Goal: Information Seeking & Learning: Find contact information

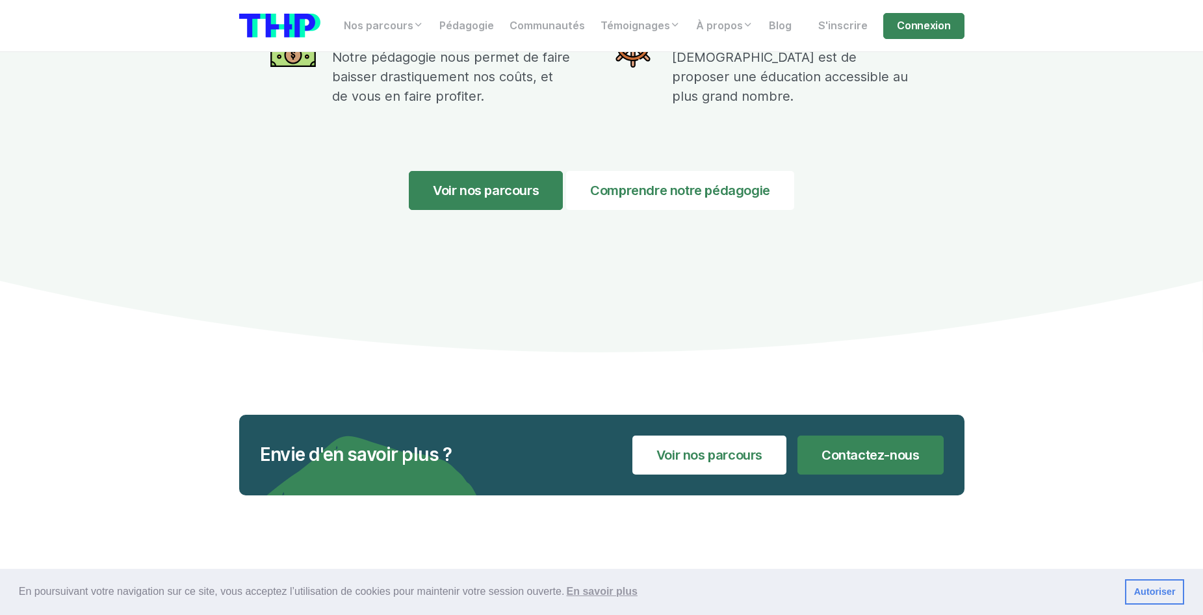
scroll to position [5475, 0]
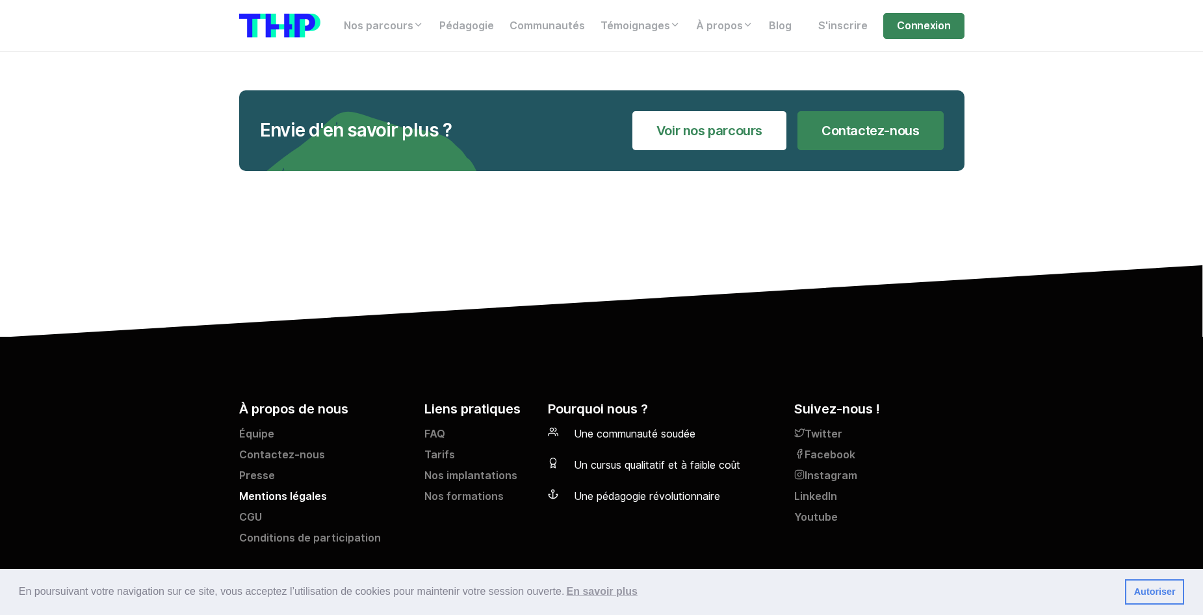
click at [269, 489] on link "Mentions légales" at bounding box center [324, 499] width 170 height 21
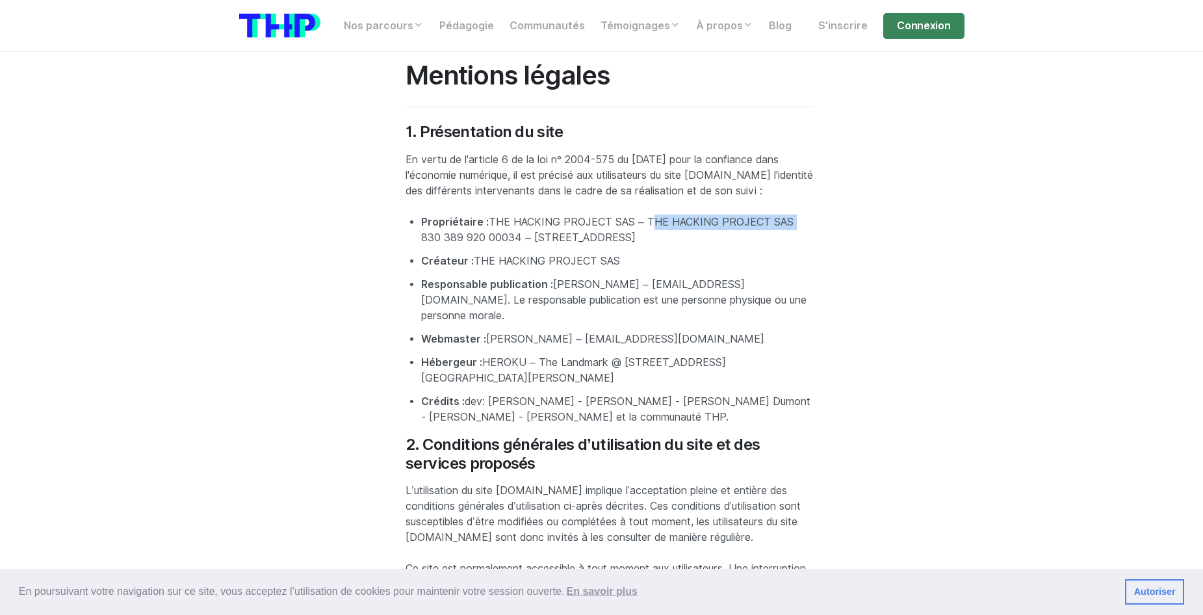
drag, startPoint x: 646, startPoint y: 238, endPoint x: 789, endPoint y: 233, distance: 143.0
click at [789, 233] on li "Propriétaire : THE HACKING PROJECT SAS – THE HACKING PROJECT SAS 830 389 920 00…" at bounding box center [617, 229] width 392 height 31
copy li "THE HACKING PROJECT SAS"
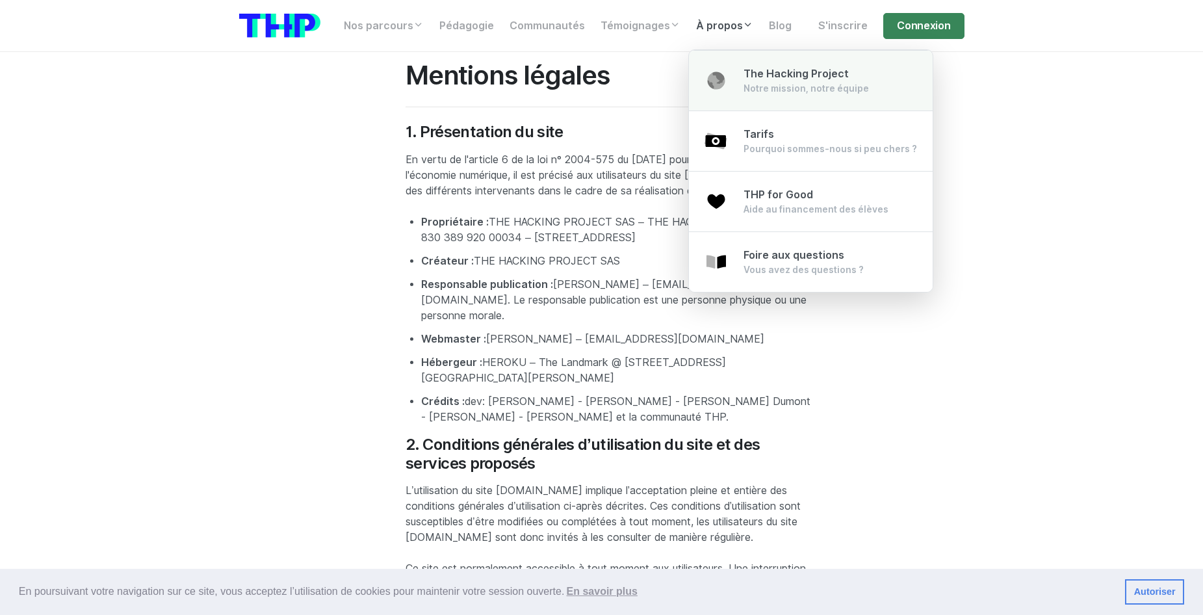
click at [749, 80] on div "The Hacking Project Notre mission, notre équipe" at bounding box center [805, 80] width 125 height 29
